Goal: Find specific page/section: Find specific page/section

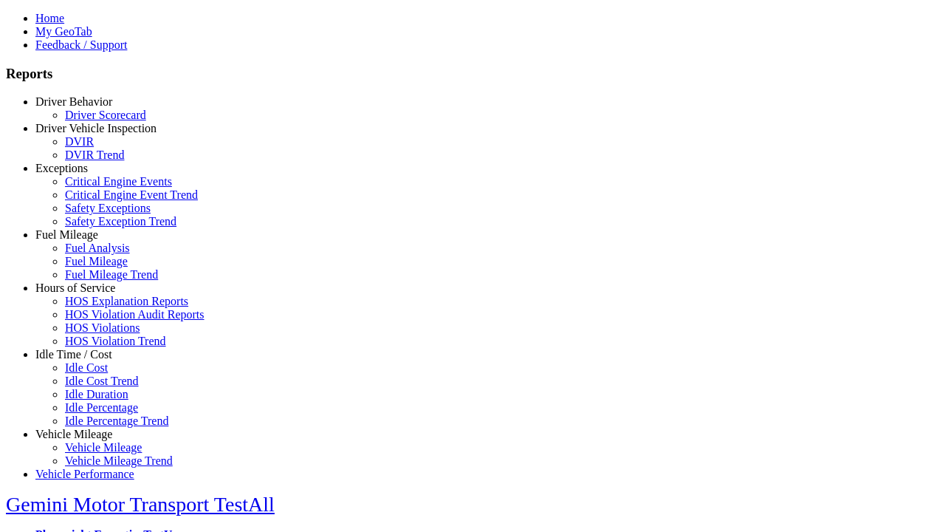
click at [85, 360] on link "Idle Time / Cost" at bounding box center [73, 354] width 77 height 13
click at [96, 414] on link "Idle Percentage Trend" at bounding box center [116, 420] width 103 height 13
